Goal: Information Seeking & Learning: Find specific fact

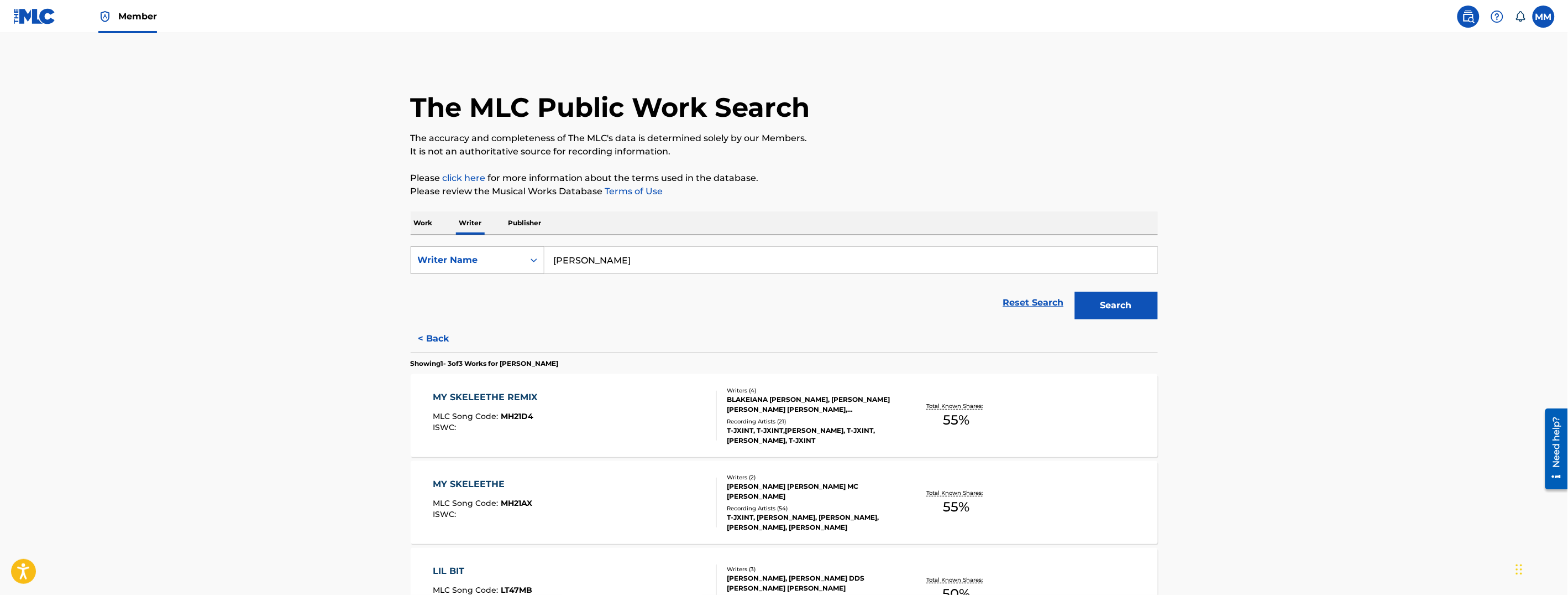
drag, startPoint x: 673, startPoint y: 262, endPoint x: 427, endPoint y: 245, distance: 246.6
click at [427, 246] on div "SearchWithCriteria21b5135f-5d4c-4814-a49c-a7fb0ed55dc7 Writer Name [PERSON_NAME]" at bounding box center [784, 260] width 747 height 28
paste input "Deyontre [PERSON_NAME]"
click at [636, 283] on strong "[PERSON_NAME]" at bounding box center [638, 285] width 79 height 11
type input "deyontre [PERSON_NAME]"
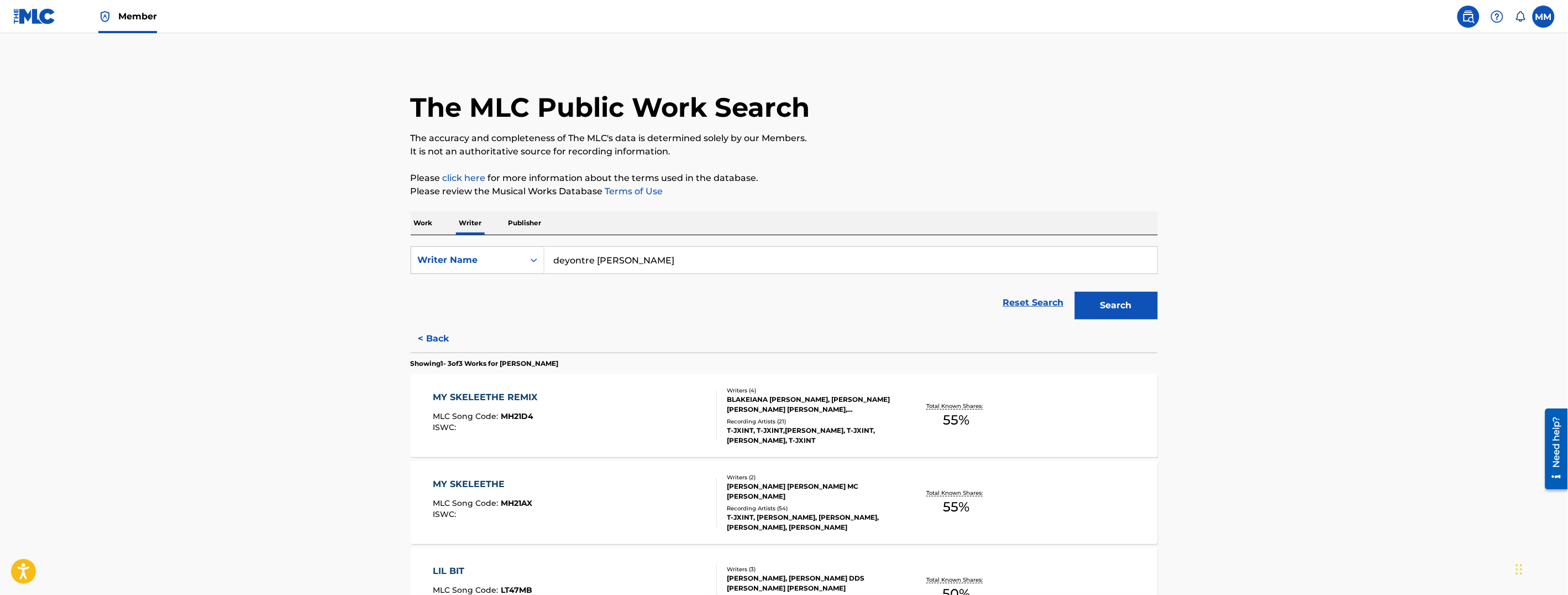
click at [1114, 298] on button "Search" at bounding box center [1116, 305] width 83 height 28
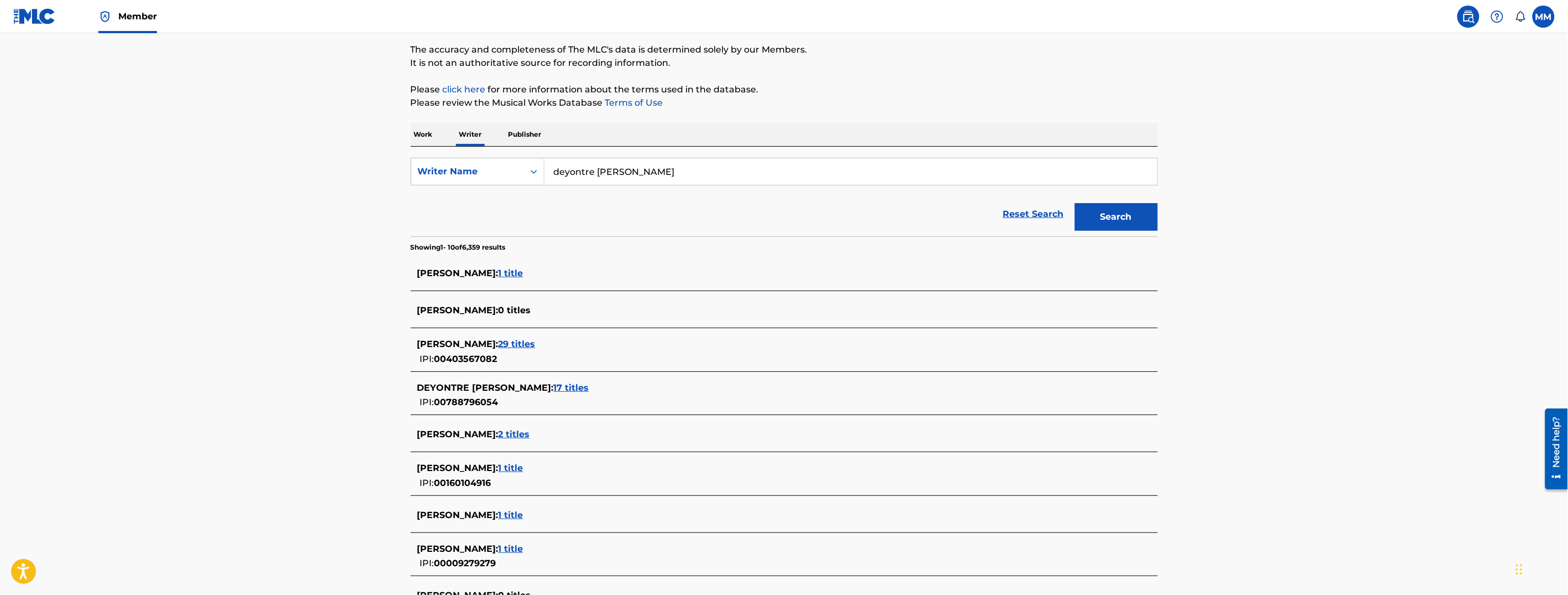
scroll to position [124, 0]
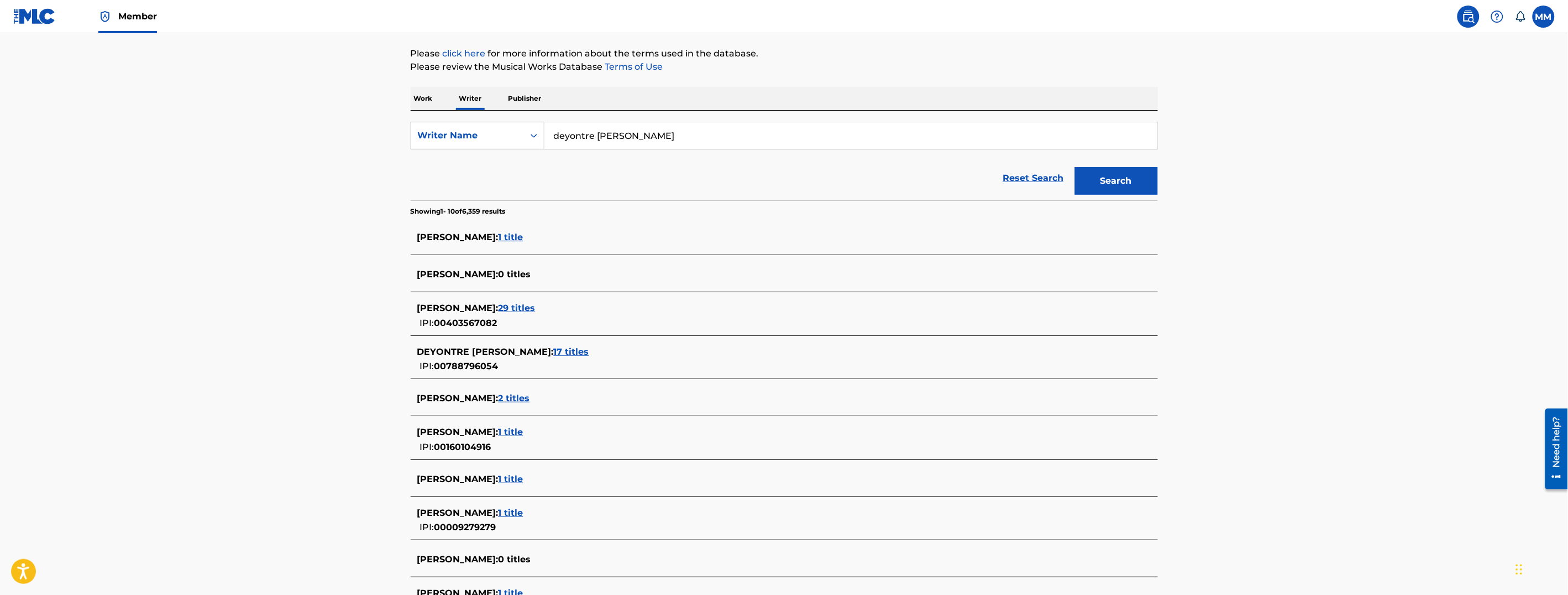
click at [580, 352] on span "17 titles" at bounding box center [571, 351] width 35 height 11
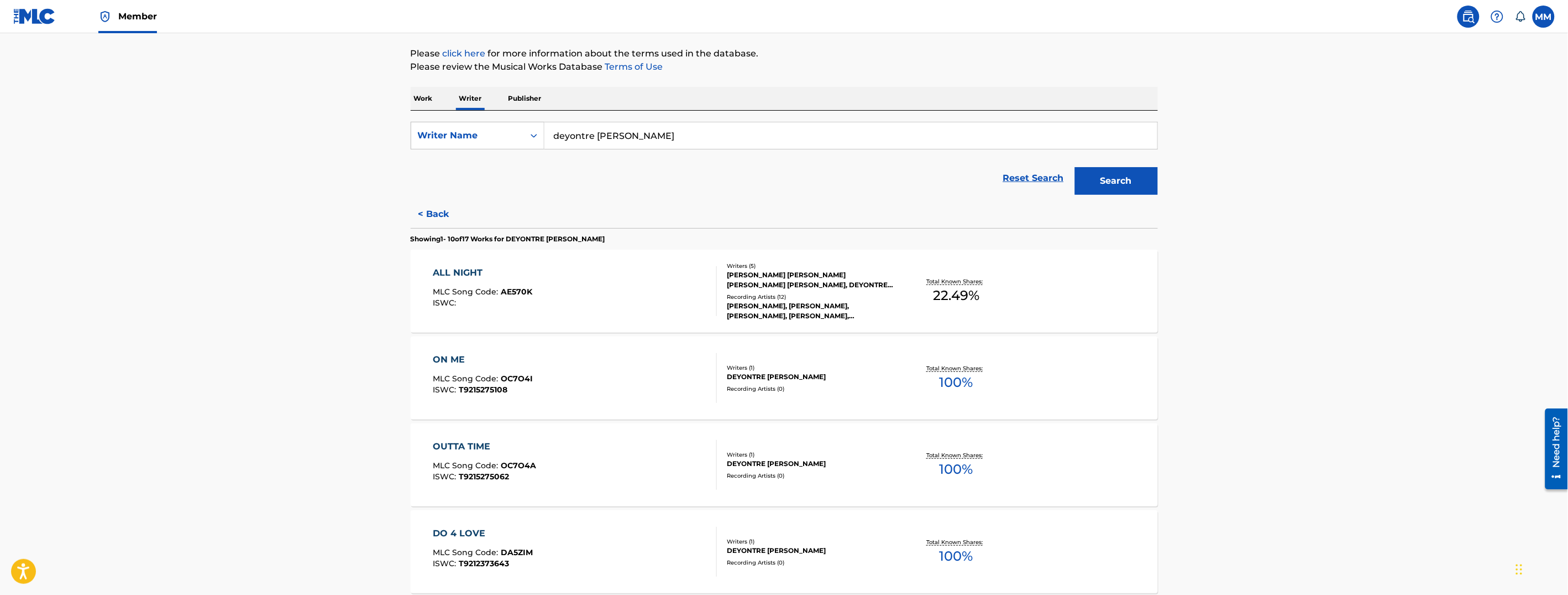
click at [579, 303] on div "ALL NIGHT MLC Song Code : AE570K ISWC :" at bounding box center [575, 290] width 284 height 49
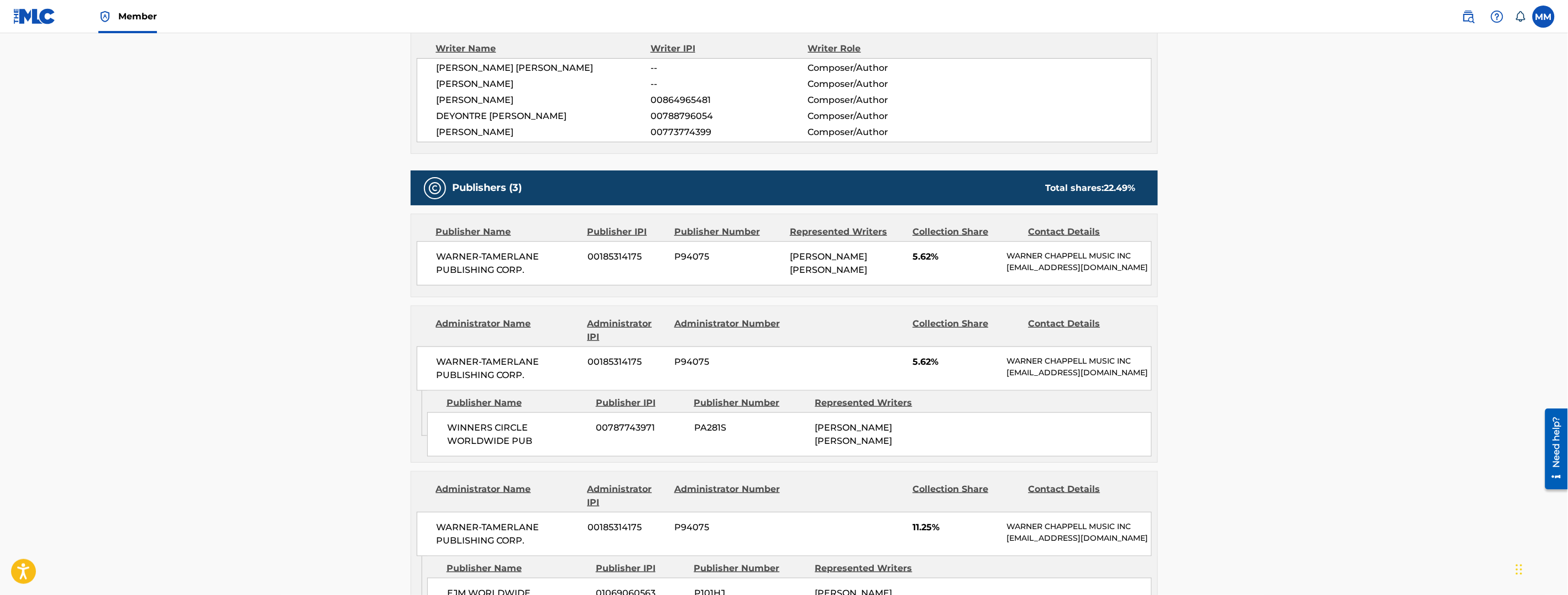
scroll to position [385, 0]
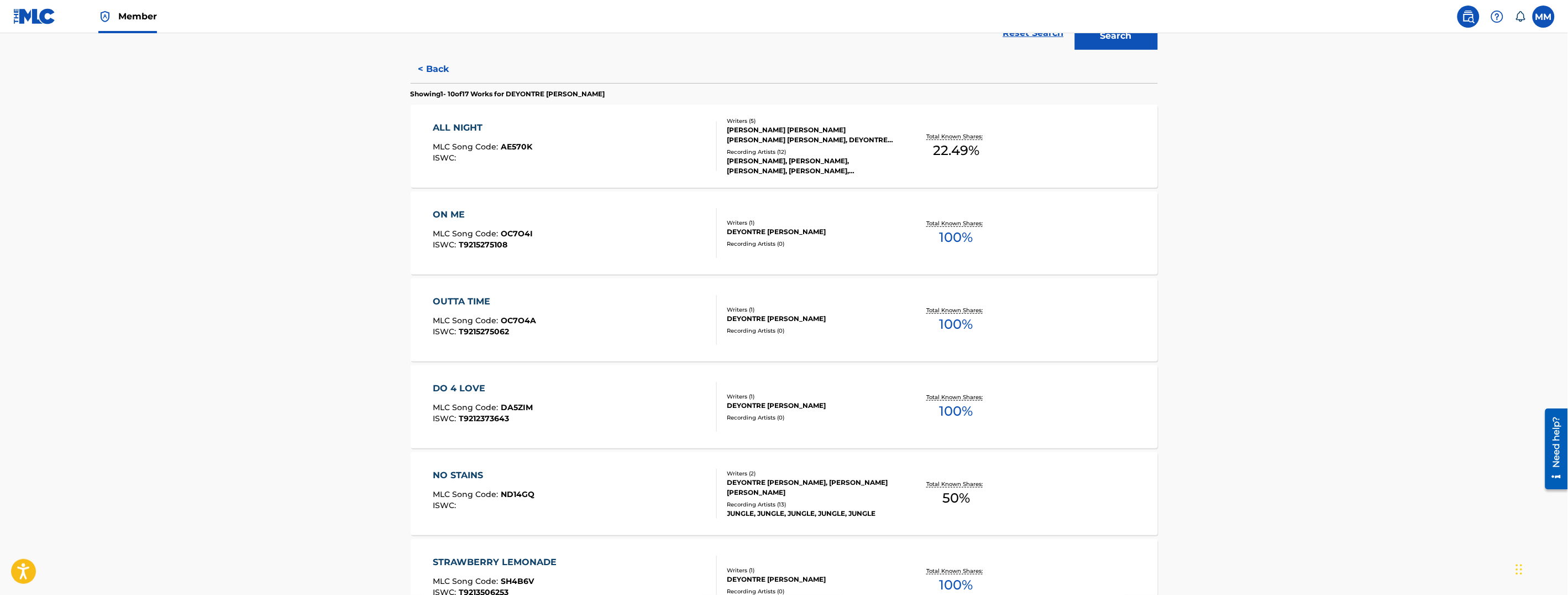
scroll to position [279, 0]
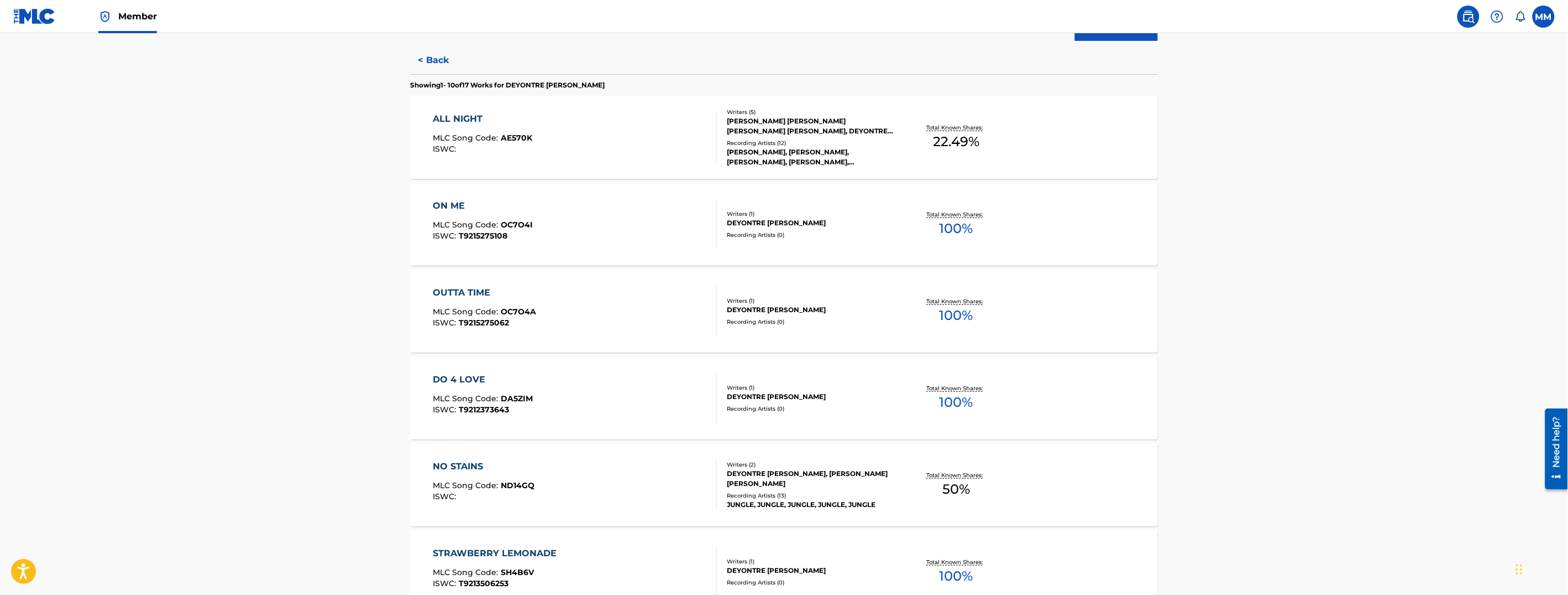
click at [647, 404] on div "DO 4 LOVE MLC Song Code : DA5ZIM ISWC : T9212373643" at bounding box center [575, 397] width 284 height 49
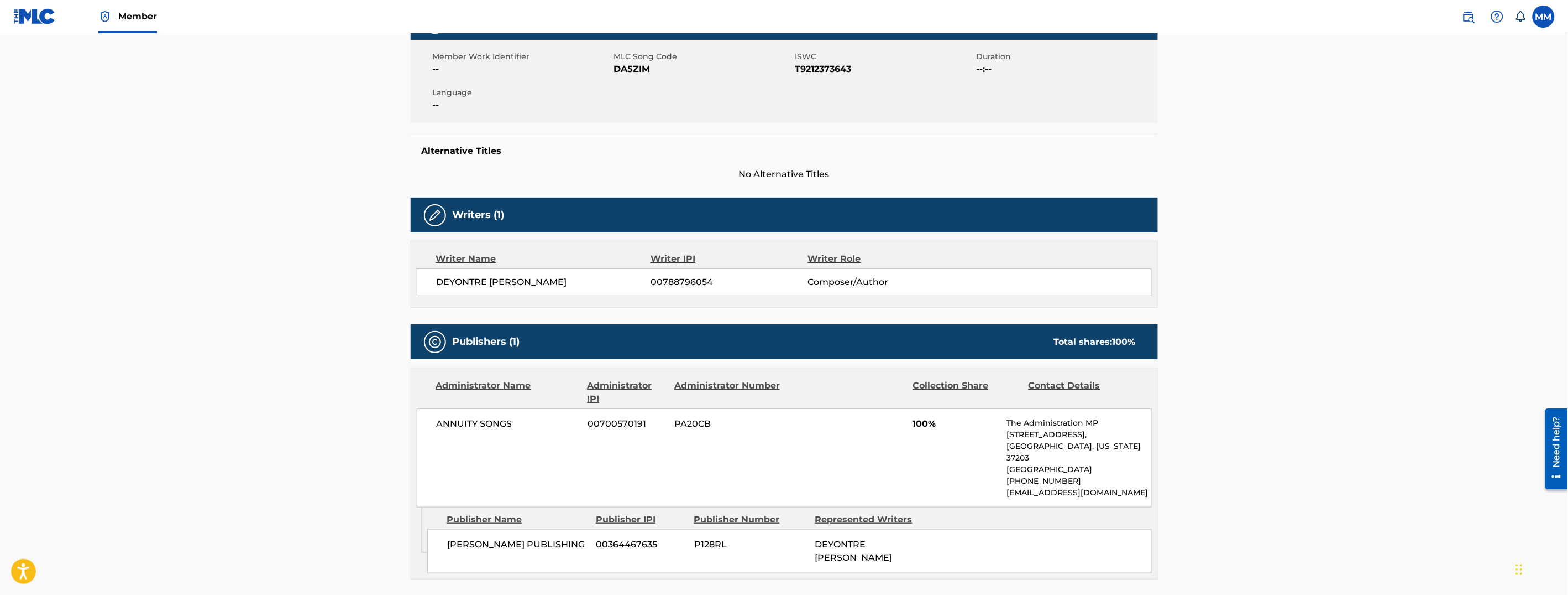
scroll to position [300, 0]
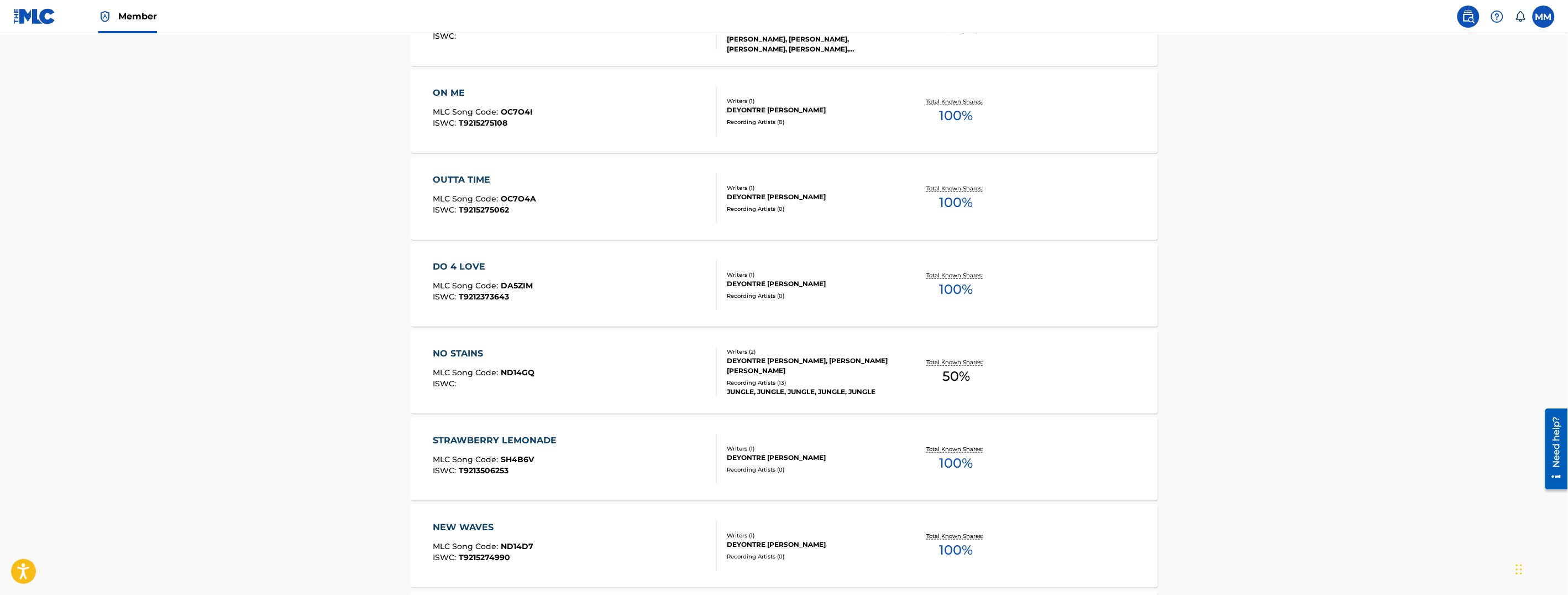
scroll to position [392, 0]
click at [615, 444] on div "STRAWBERRY LEMONADE MLC Song Code : SH4B6V ISWC : T9213506253" at bounding box center [575, 457] width 284 height 49
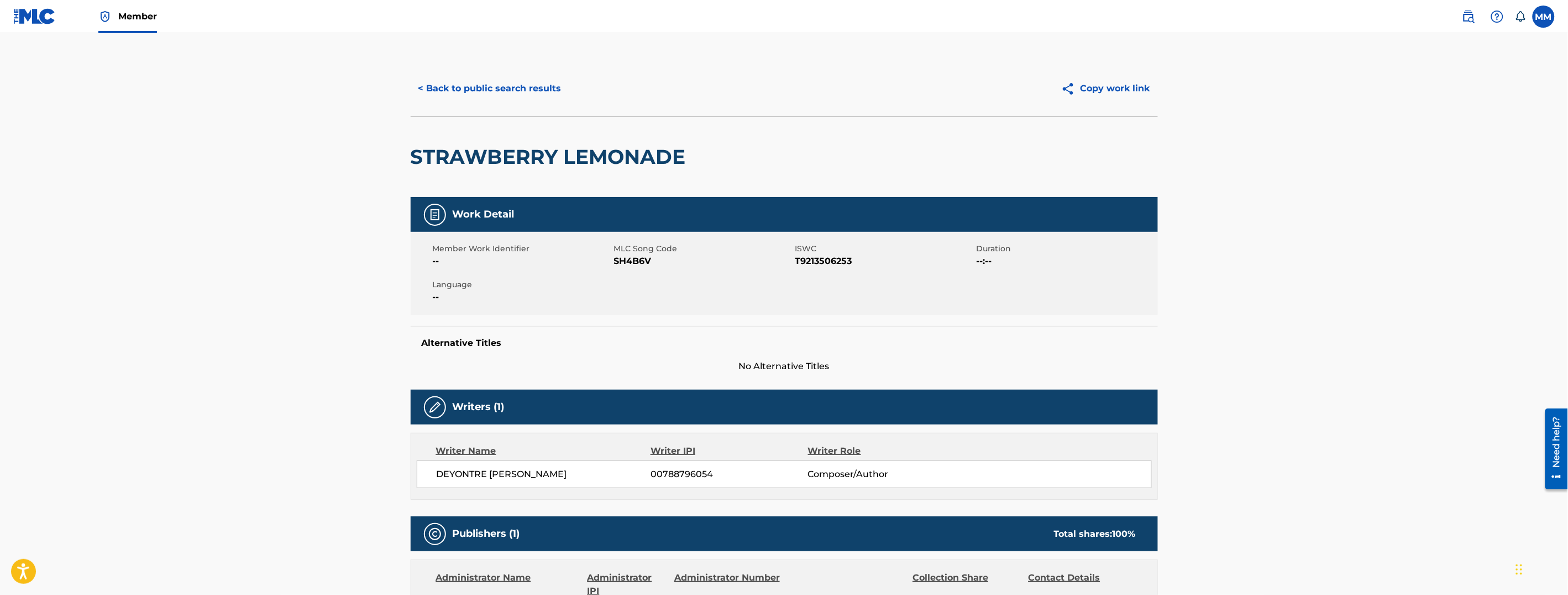
click at [507, 88] on button "< Back to public search results" at bounding box center [489, 88] width 159 height 28
